Goal: Task Accomplishment & Management: Use online tool/utility

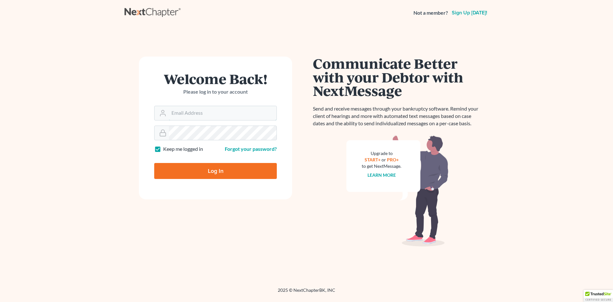
type input "[EMAIL_ADDRESS][DOMAIN_NAME]"
click at [212, 171] on input "Log In" at bounding box center [215, 171] width 123 height 16
type input "Thinking..."
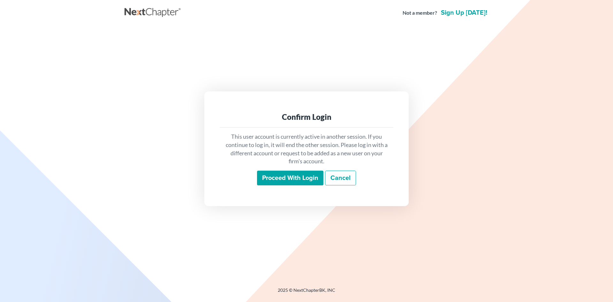
click at [274, 177] on input "Proceed with login" at bounding box center [290, 177] width 66 height 15
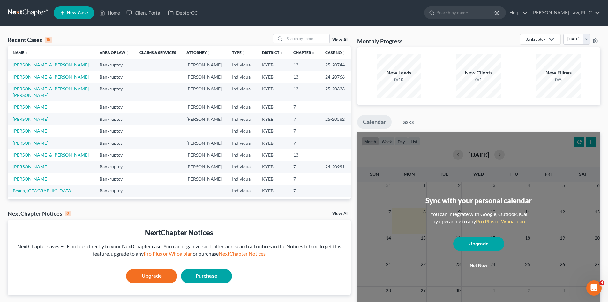
click at [18, 64] on link "Dryden, Joshua & Kelley" at bounding box center [51, 64] width 76 height 5
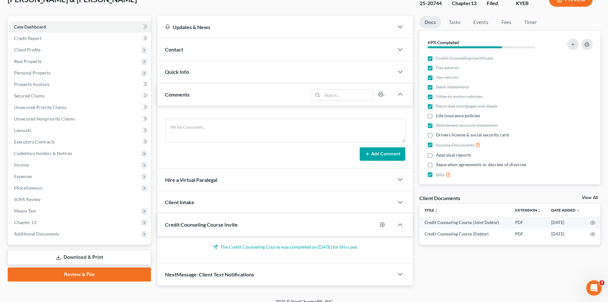
scroll to position [53, 0]
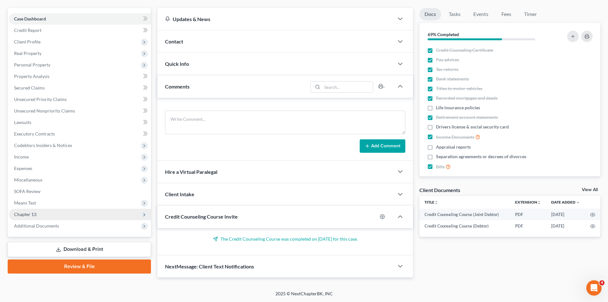
click at [38, 215] on span "Chapter 13" at bounding box center [80, 213] width 142 height 11
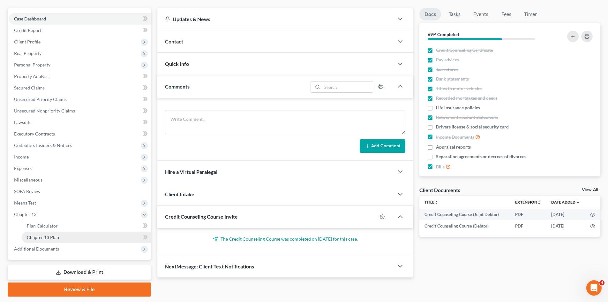
click at [50, 237] on span "Chapter 13 Plan" at bounding box center [43, 236] width 32 height 5
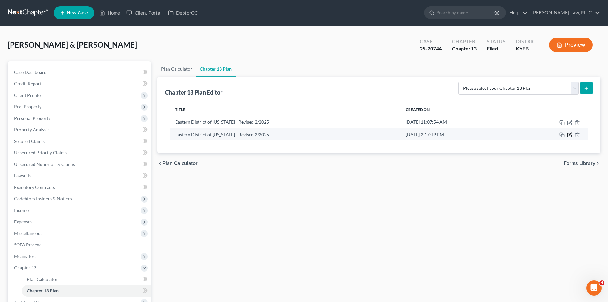
click at [570, 134] on icon "button" at bounding box center [569, 134] width 5 height 5
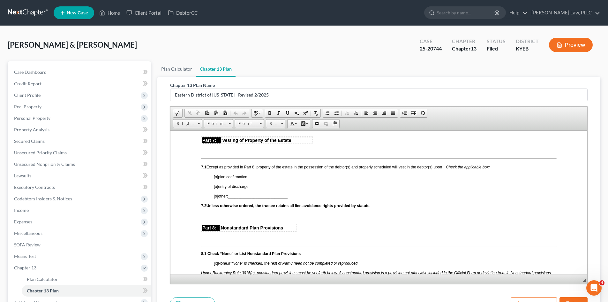
scroll to position [1372, 0]
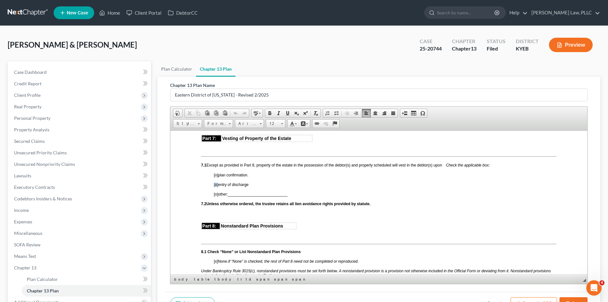
click at [216, 186] on span "[o]" at bounding box center [216, 184] width 4 height 4
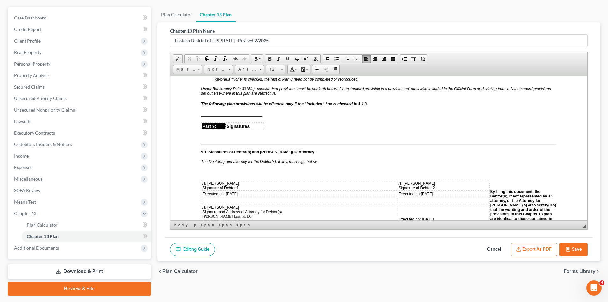
scroll to position [64, 0]
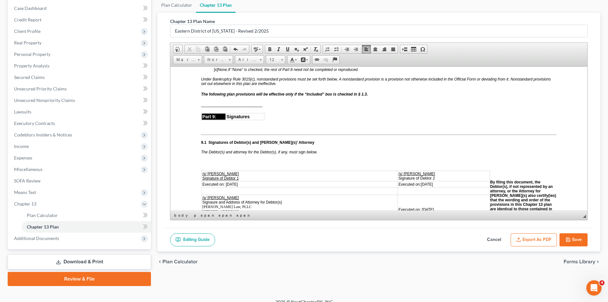
click at [570, 237] on icon "button" at bounding box center [567, 239] width 5 height 5
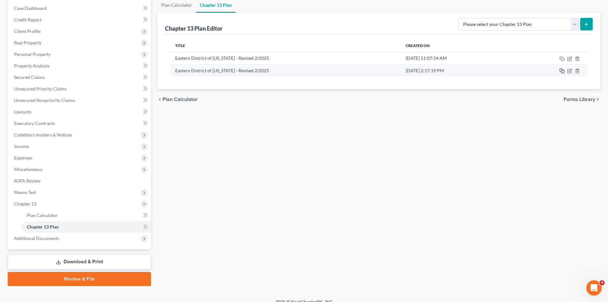
click at [562, 70] on icon "button" at bounding box center [561, 70] width 5 height 5
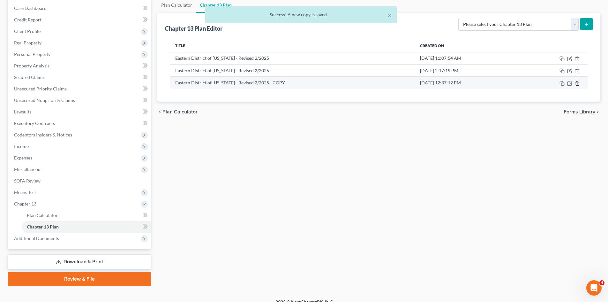
click at [579, 83] on icon "button" at bounding box center [577, 83] width 5 height 5
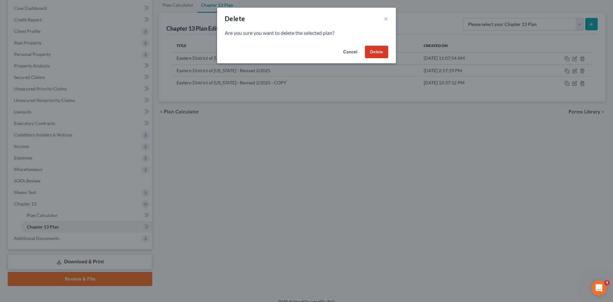
click at [368, 54] on button "Delete" at bounding box center [376, 52] width 23 height 13
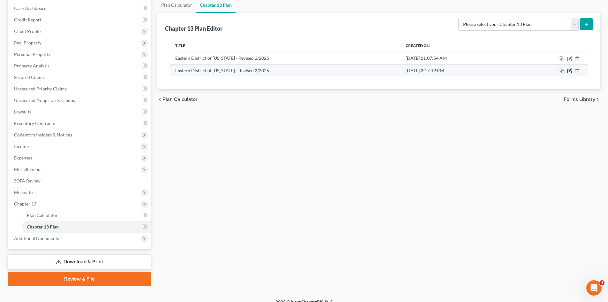
click at [571, 70] on icon "button" at bounding box center [570, 70] width 3 height 3
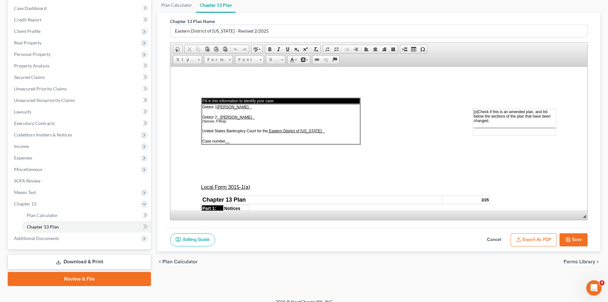
scroll to position [0, 0]
click at [542, 240] on button "Export as PDF" at bounding box center [534, 239] width 46 height 13
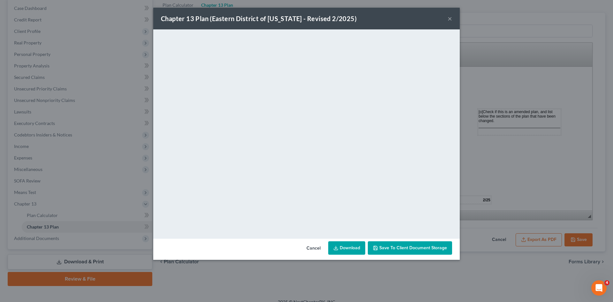
click at [351, 247] on link "Download" at bounding box center [346, 247] width 37 height 13
click at [450, 20] on button "×" at bounding box center [449, 19] width 4 height 8
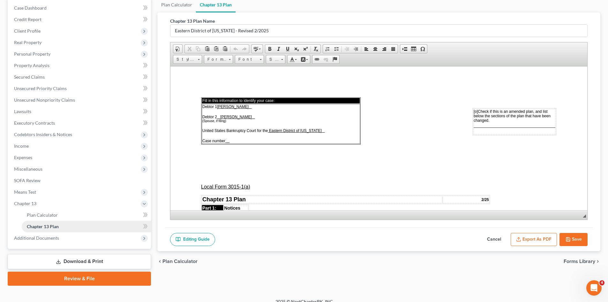
scroll to position [72, 0]
